Goal: Transaction & Acquisition: Obtain resource

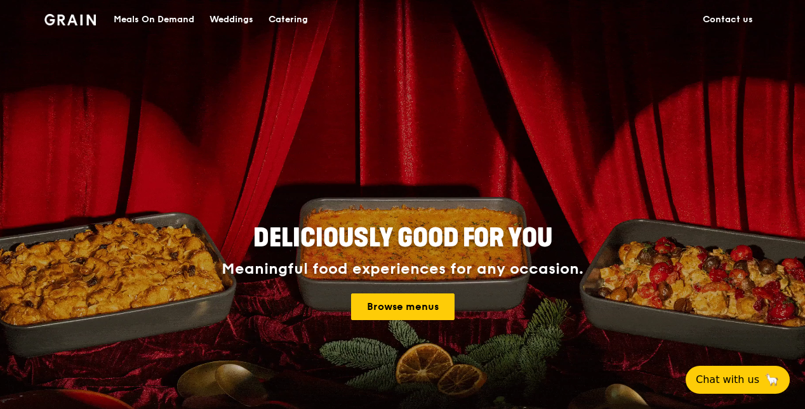
click at [298, 13] on div "Catering" at bounding box center [287, 20] width 39 height 38
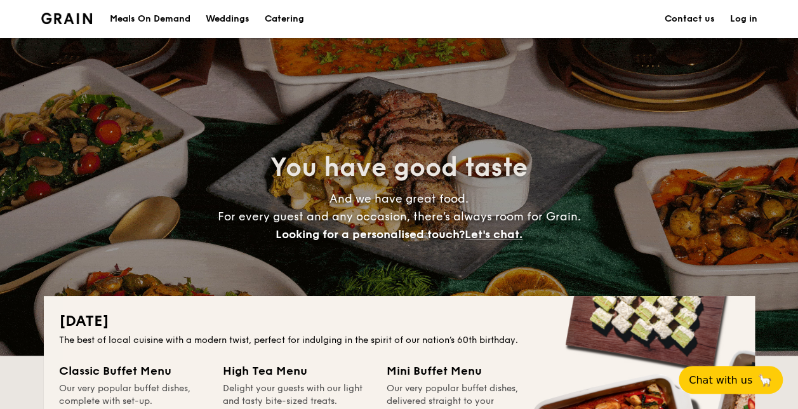
scroll to position [230, 0]
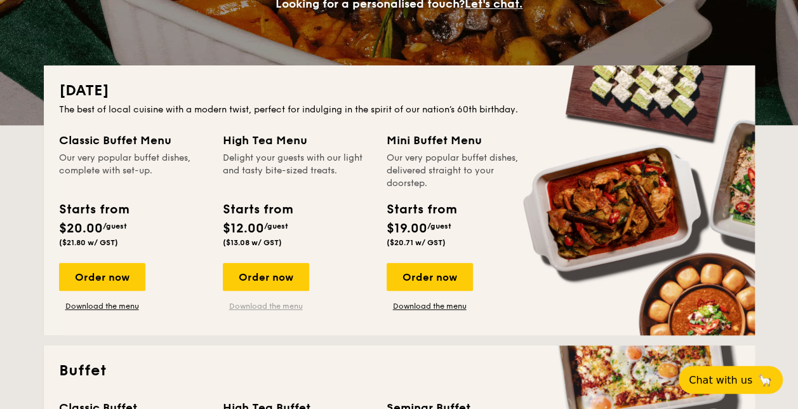
click at [277, 308] on link "Download the menu" at bounding box center [266, 306] width 86 height 10
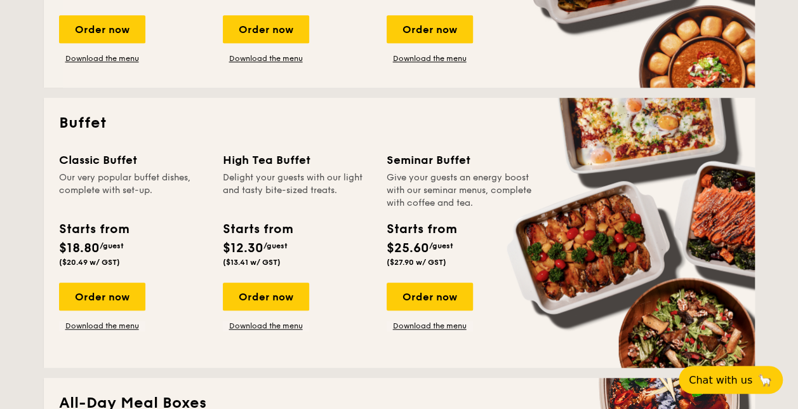
scroll to position [479, 0]
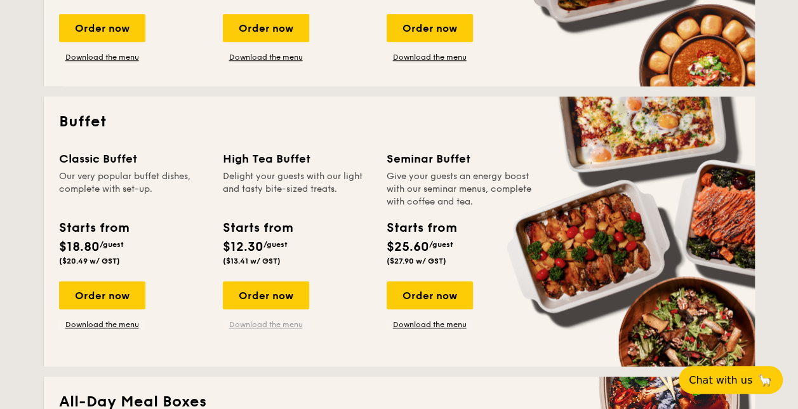
click at [289, 325] on link "Download the menu" at bounding box center [266, 324] width 86 height 10
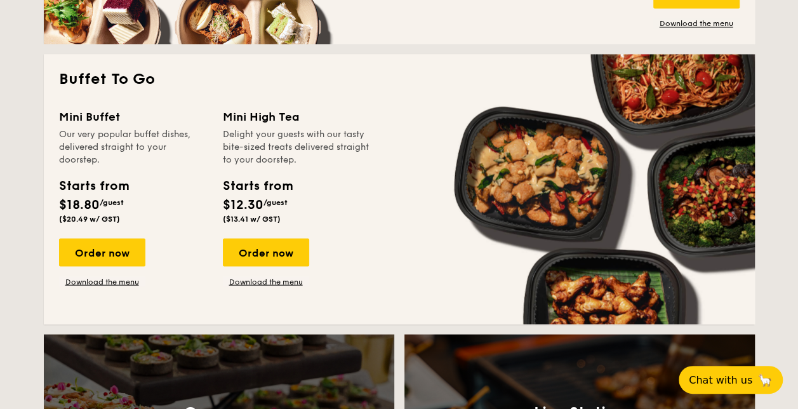
scroll to position [1085, 0]
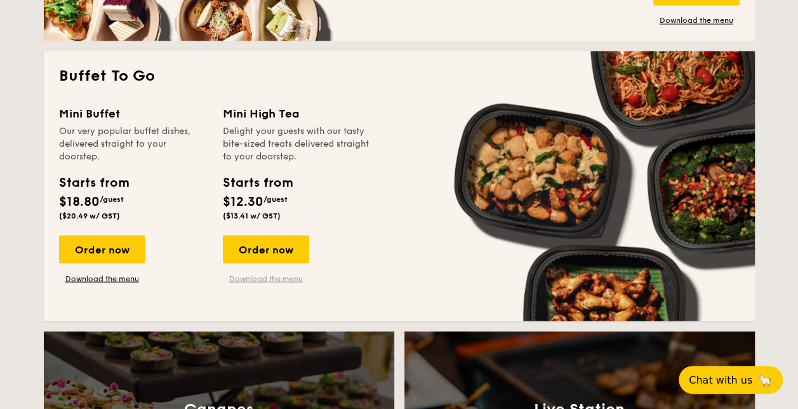
click at [284, 277] on link "Download the menu" at bounding box center [266, 278] width 86 height 10
